Goal: Task Accomplishment & Management: Use online tool/utility

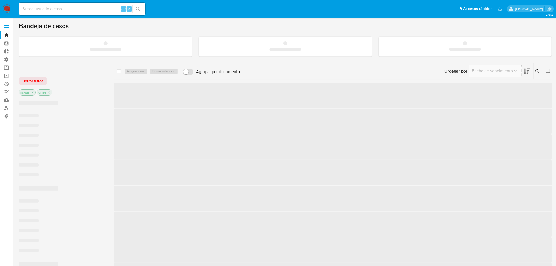
click at [98, 14] on div "Alt s" at bounding box center [82, 9] width 126 height 13
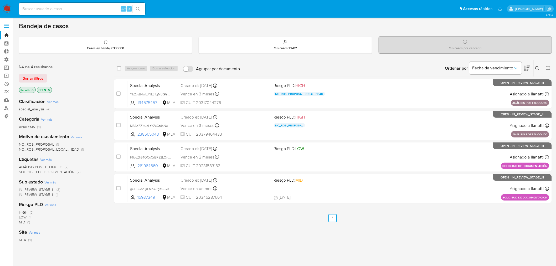
click at [97, 9] on input at bounding box center [82, 9] width 126 height 7
click at [27, 79] on span "Borrar filtros" at bounding box center [33, 78] width 21 height 7
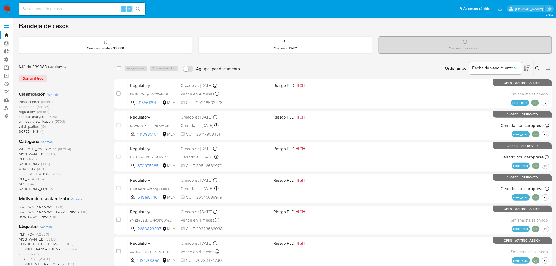
click at [62, 7] on input at bounding box center [82, 9] width 126 height 7
paste input "kg9qKYEBBIetbPf4hK5GpLDZ"
type input "kg9qKYEBBIetbPf4hK5GpLDZ"
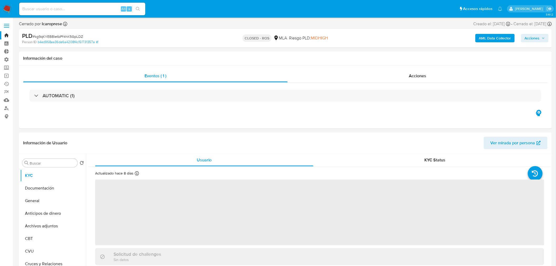
select select "10"
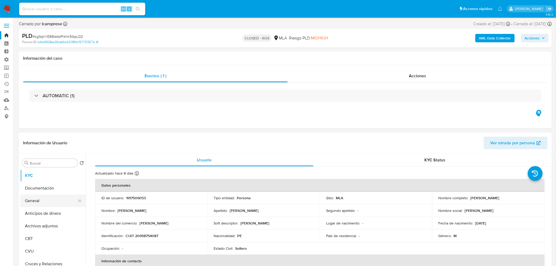
click at [38, 199] on button "General" at bounding box center [51, 201] width 62 height 13
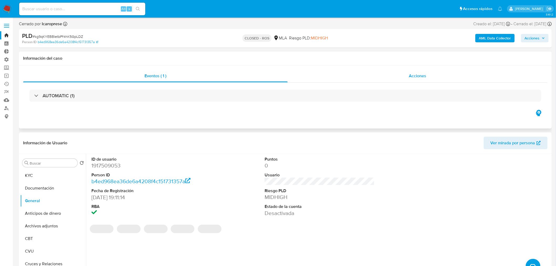
click at [422, 78] on span "Acciones" at bounding box center [417, 76] width 17 height 6
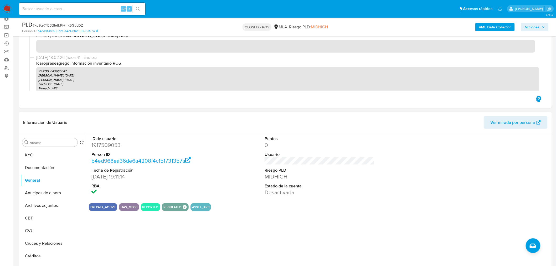
scroll to position [58, 0]
